Goal: Navigation & Orientation: Find specific page/section

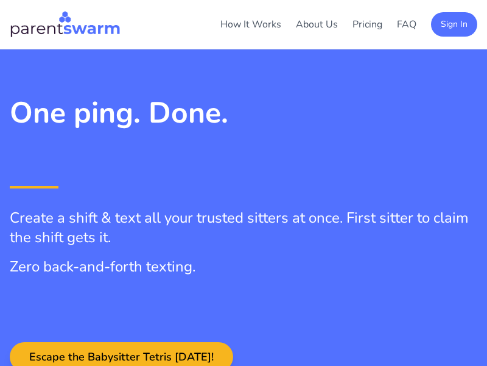
scroll to position [2473, 0]
